Goal: Task Accomplishment & Management: Manage account settings

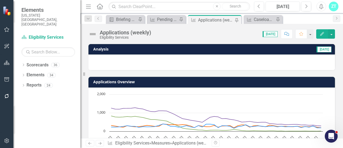
scroll to position [153, 0]
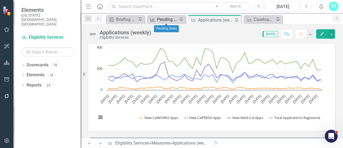
click at [167, 18] on div "Pending Stats" at bounding box center [167, 19] width 21 height 7
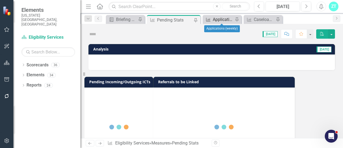
click at [216, 18] on div "Applications (weekly)" at bounding box center [223, 19] width 21 height 7
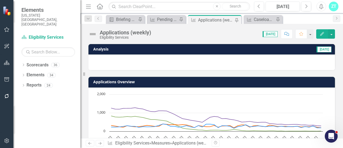
drag, startPoint x: 321, startPoint y: 33, endPoint x: 180, endPoint y: 147, distance: 181.3
click at [321, 33] on icon "Edit" at bounding box center [322, 34] width 5 height 4
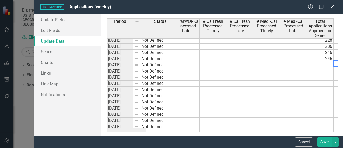
scroll to position [0, 410]
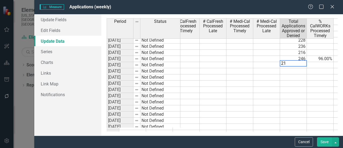
type textarea "213"
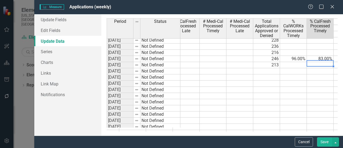
scroll to position [0, 0]
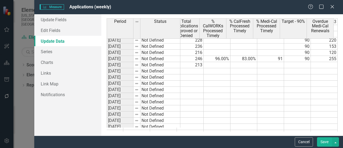
type textarea "255213"
click at [324, 65] on td at bounding box center [324, 65] width 27 height 6
type textarea "213"
click at [324, 71] on td at bounding box center [324, 71] width 27 height 6
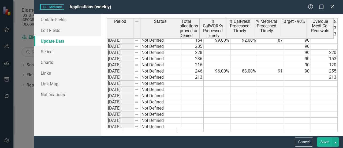
click at [323, 140] on button "Save" at bounding box center [324, 141] width 15 height 9
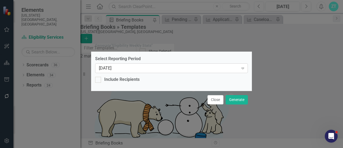
click at [239, 71] on div "Expand" at bounding box center [243, 68] width 10 height 9
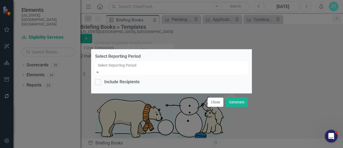
scroll to position [5087, 0]
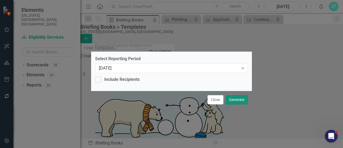
click at [236, 97] on button "Generate" at bounding box center [237, 99] width 22 height 9
